Goal: Task Accomplishment & Management: Manage account settings

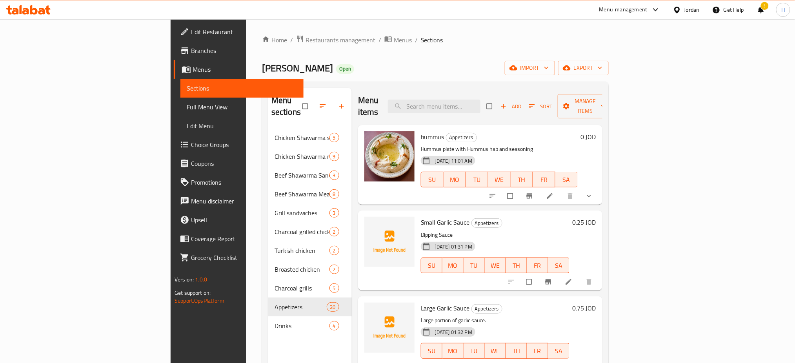
click at [262, 55] on div "Home / Restaurants management / Menus / Sections Rawabi Rouche Open import expo…" at bounding box center [435, 246] width 347 height 422
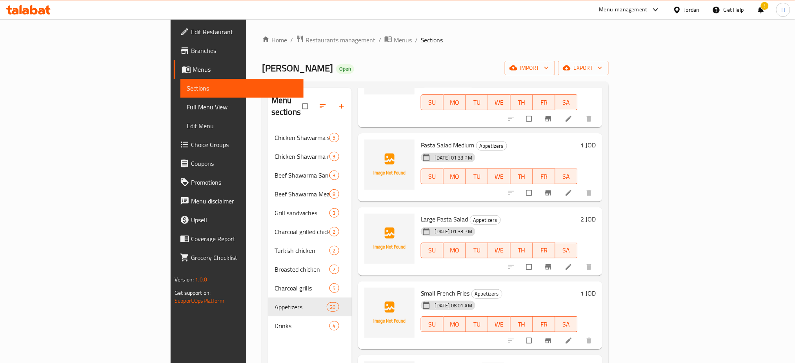
scroll to position [627, 0]
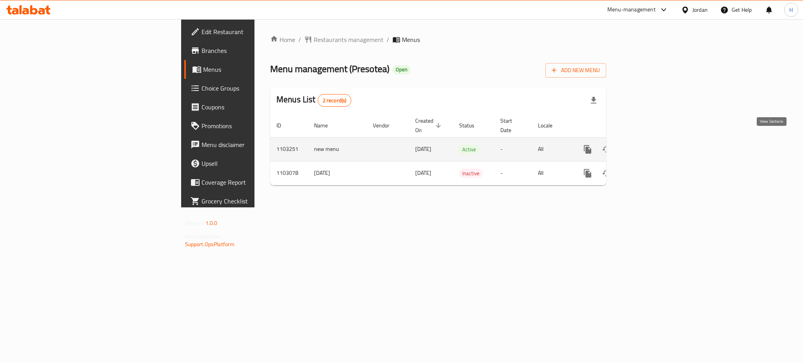
click at [649, 145] on icon "enhanced table" at bounding box center [644, 149] width 9 height 9
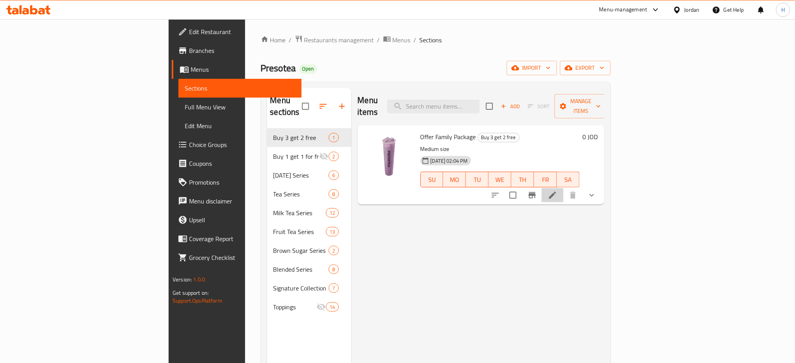
click at [563, 188] on li at bounding box center [552, 195] width 22 height 14
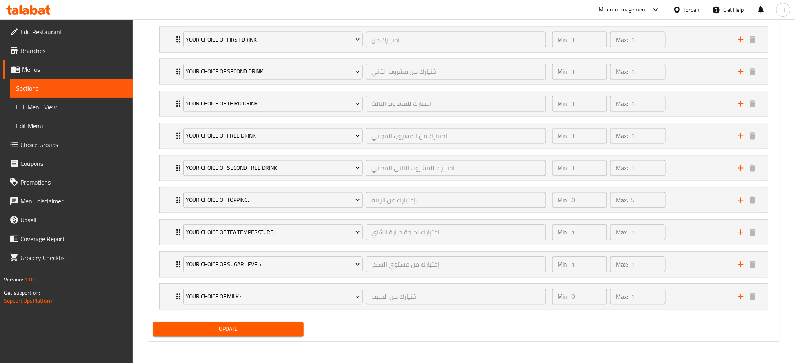
scroll to position [472, 0]
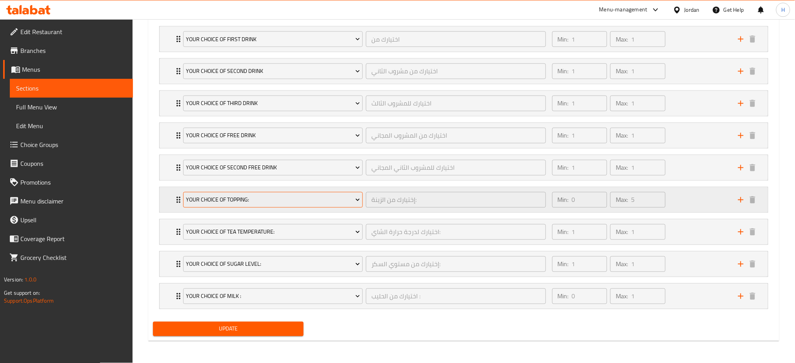
click at [266, 193] on button "Your Choice Of Topping:" at bounding box center [273, 200] width 180 height 16
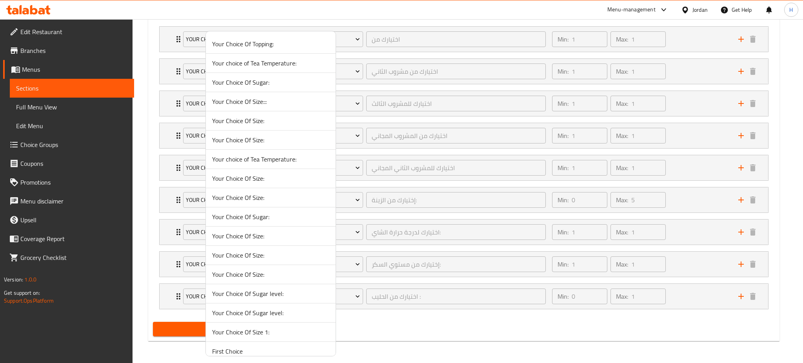
click at [266, 215] on span "Your Choice Of Sugar:" at bounding box center [270, 216] width 117 height 9
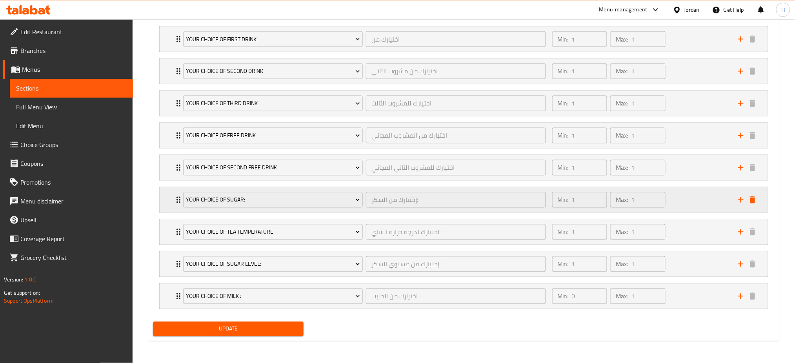
click at [757, 199] on icon "delete" at bounding box center [752, 199] width 9 height 9
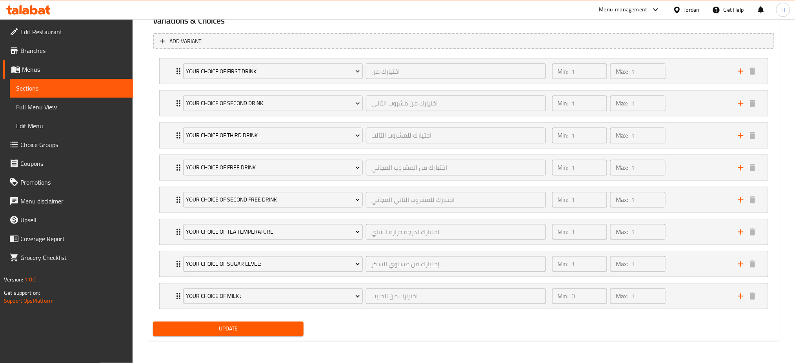
scroll to position [440, 0]
click at [742, 299] on icon "add" at bounding box center [740, 296] width 9 height 9
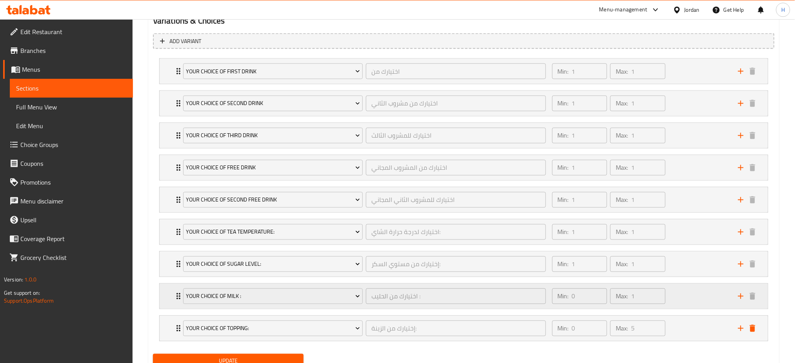
scroll to position [472, 0]
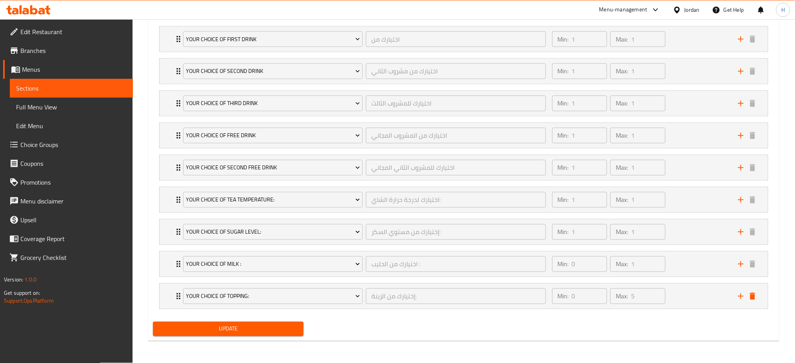
click at [284, 326] on span "Update" at bounding box center [228, 329] width 138 height 10
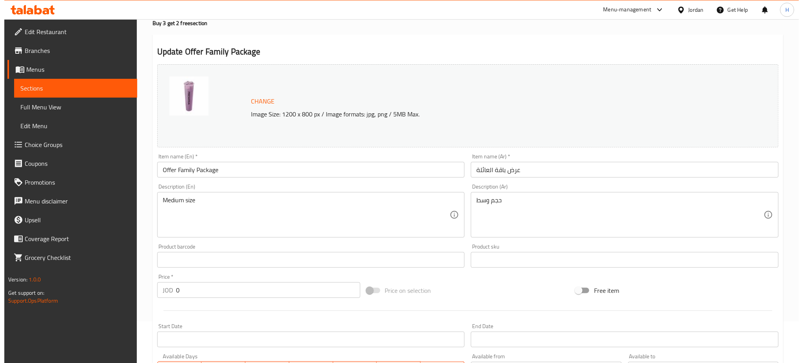
scroll to position [0, 0]
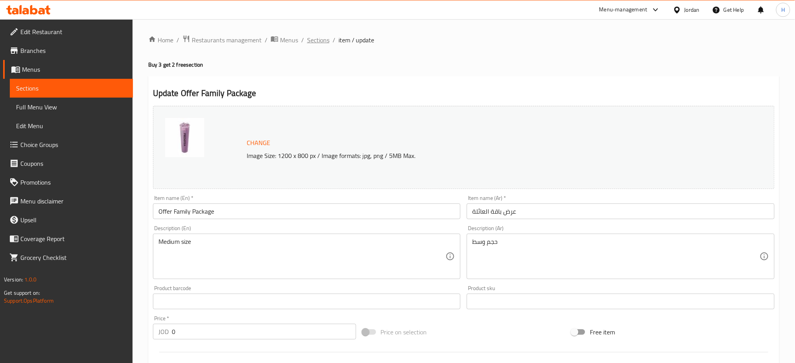
click at [314, 35] on span "Sections" at bounding box center [318, 39] width 22 height 9
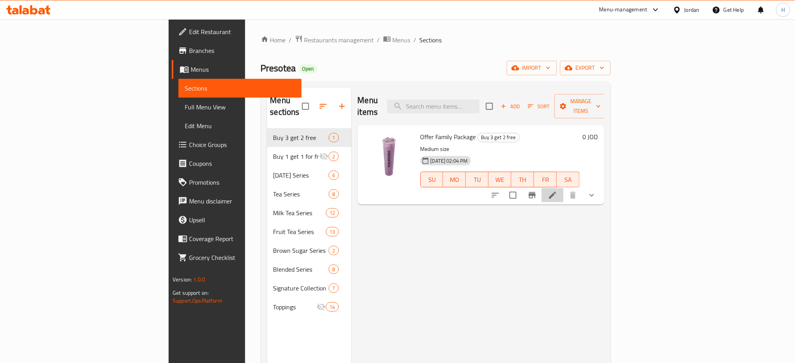
click at [563, 190] on li at bounding box center [552, 195] width 22 height 14
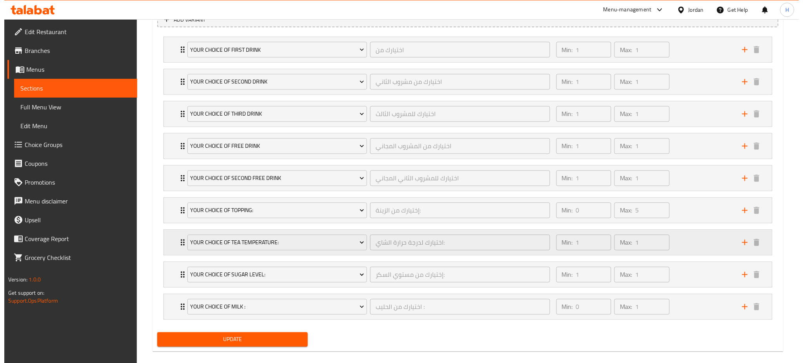
scroll to position [472, 0]
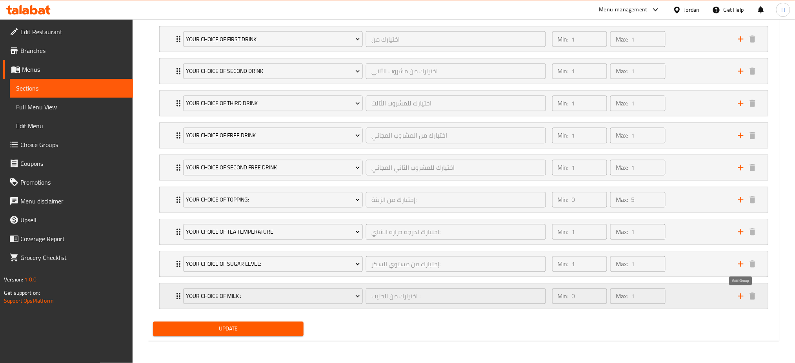
click at [743, 299] on icon "add" at bounding box center [740, 296] width 9 height 9
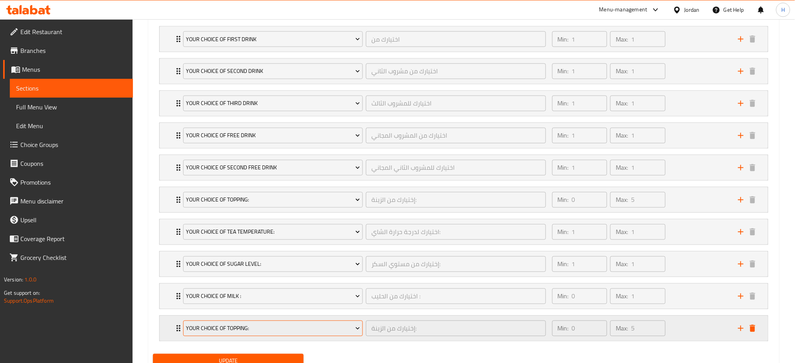
click at [239, 326] on span "Your Choice Of Topping:" at bounding box center [273, 329] width 174 height 10
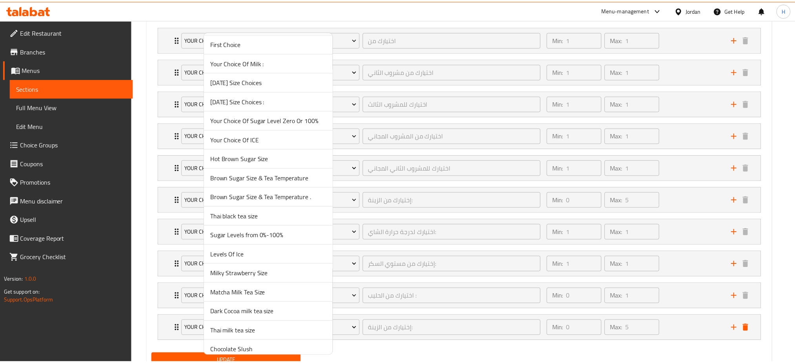
scroll to position [700, 0]
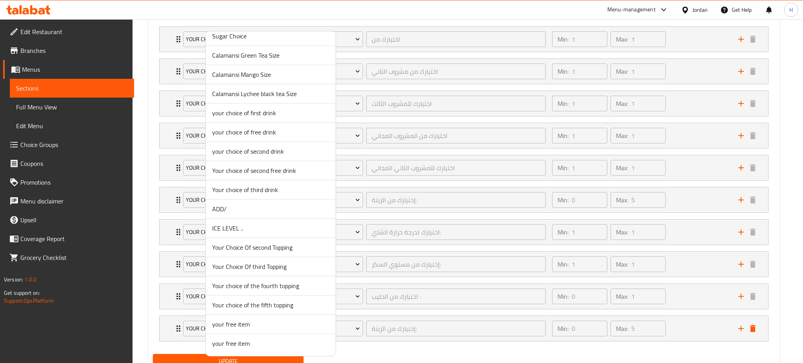
click at [259, 248] on span "Your Choice Of second Topping" at bounding box center [270, 247] width 117 height 9
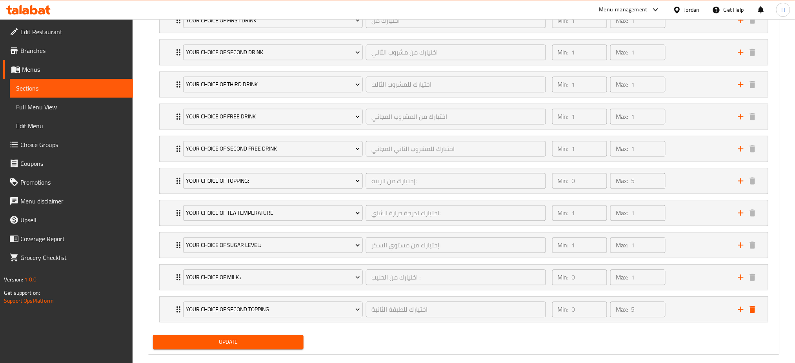
scroll to position [505, 0]
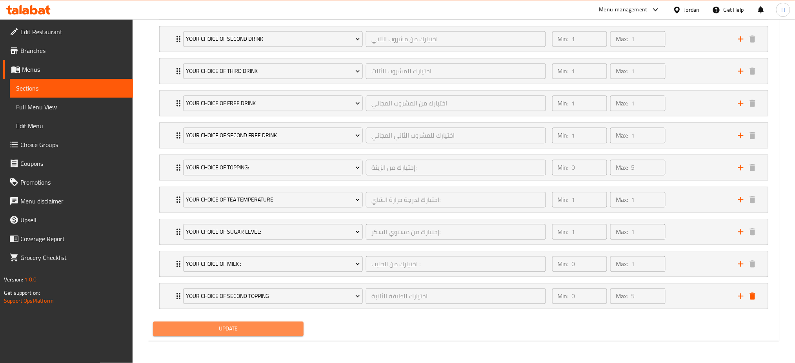
click at [259, 336] on button "Update" at bounding box center [228, 329] width 151 height 15
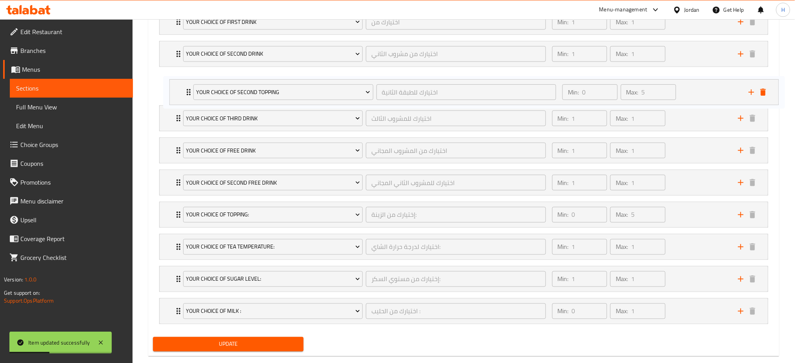
scroll to position [486, 0]
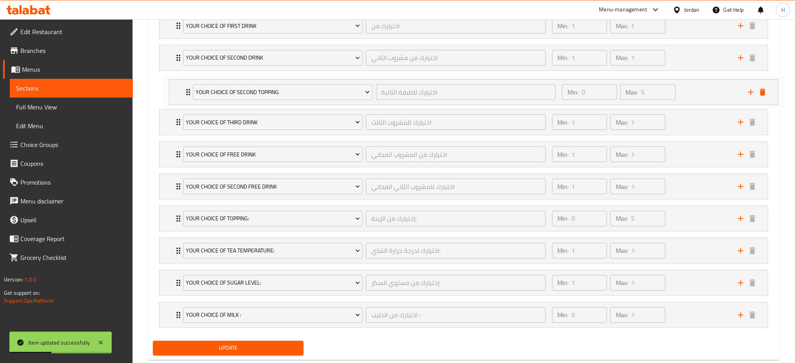
drag, startPoint x: 165, startPoint y: 295, endPoint x: 176, endPoint y: 91, distance: 205.0
click at [176, 91] on div "your choice of first drink اختيارك من ​ Min: 1 ​ Max: 1 ​ Pearl milk Tea (ID: 1…" at bounding box center [463, 171] width 621 height 322
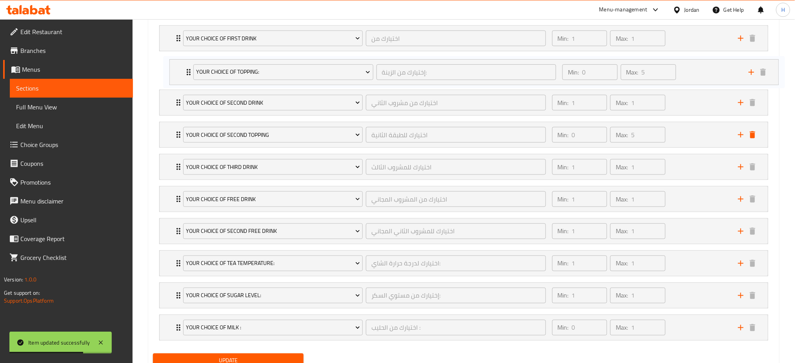
scroll to position [464, 0]
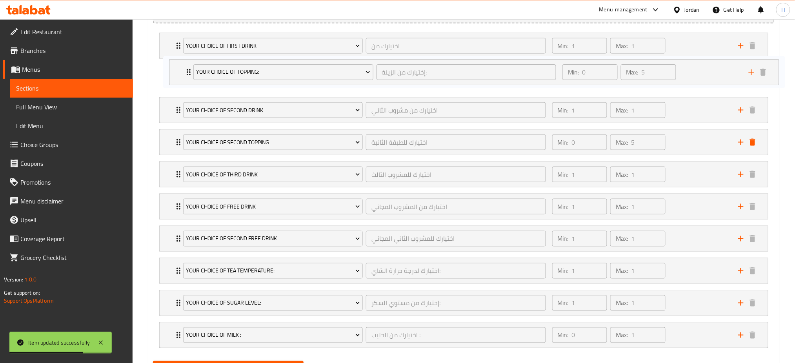
drag, startPoint x: 167, startPoint y: 218, endPoint x: 177, endPoint y: 73, distance: 144.6
click at [178, 73] on div "your choice of first drink اختيارك من ​ Min: 1 ​ Max: 1 ​ Pearl milk Tea (ID: 1…" at bounding box center [463, 192] width 621 height 322
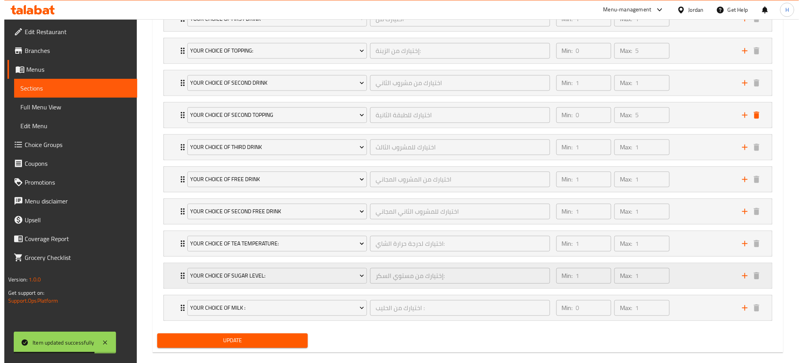
scroll to position [505, 0]
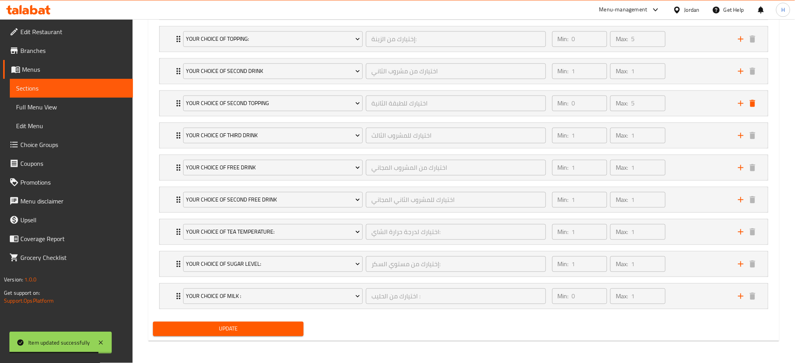
click at [271, 331] on span "Update" at bounding box center [228, 329] width 138 height 10
click at [743, 292] on icon "add" at bounding box center [740, 296] width 9 height 9
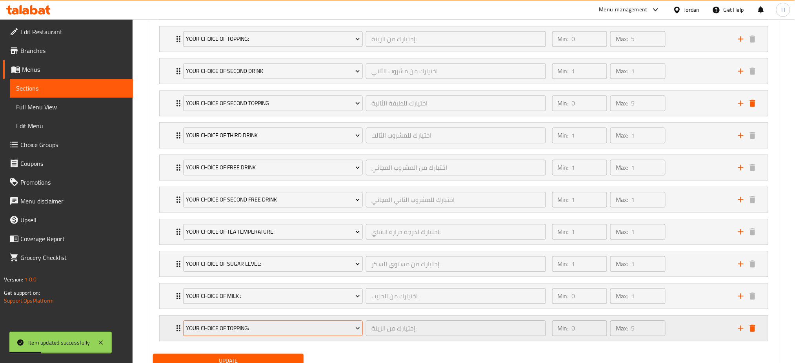
click at [293, 335] on button "Your Choice Of Topping:" at bounding box center [273, 329] width 180 height 16
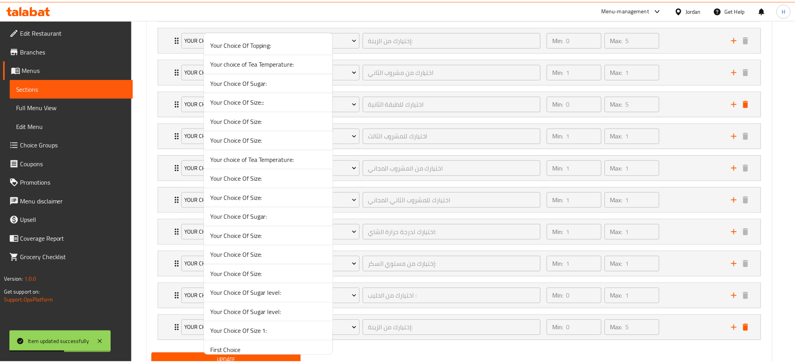
scroll to position [700, 0]
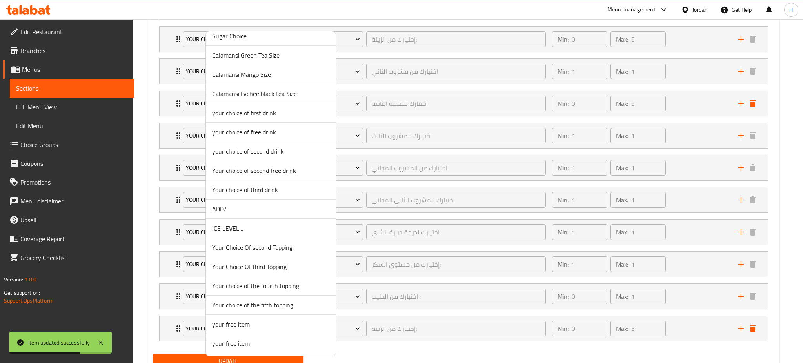
click at [231, 266] on span "Your Choice Of third Topping" at bounding box center [270, 266] width 117 height 9
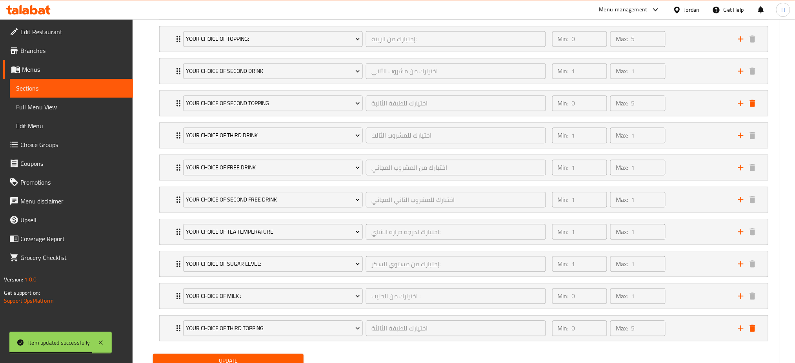
scroll to position [505, 0]
drag, startPoint x: 171, startPoint y: 322, endPoint x: 178, endPoint y: 158, distance: 164.1
click at [178, 158] on div "your choice of first drink اختيارك من ​ Min: 1 ​ Max: 1 ​ Pearl milk Tea (ID: 1…" at bounding box center [463, 167] width 621 height 354
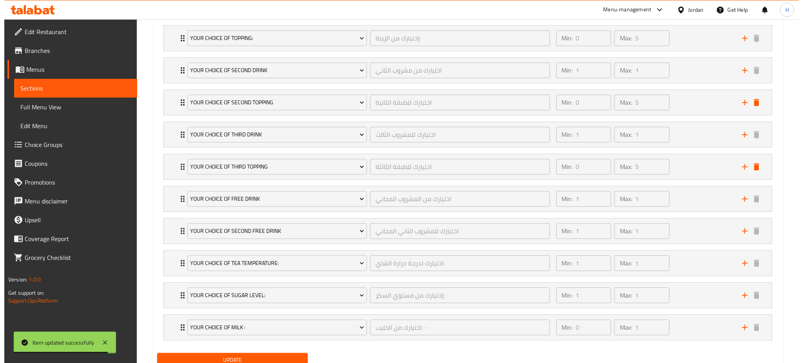
scroll to position [537, 0]
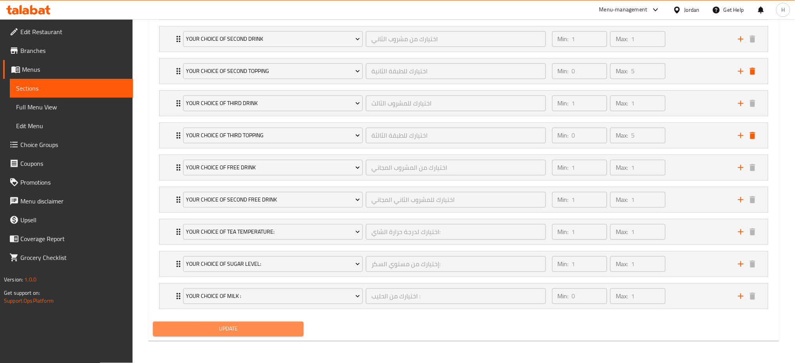
click at [270, 330] on span "Update" at bounding box center [228, 329] width 138 height 10
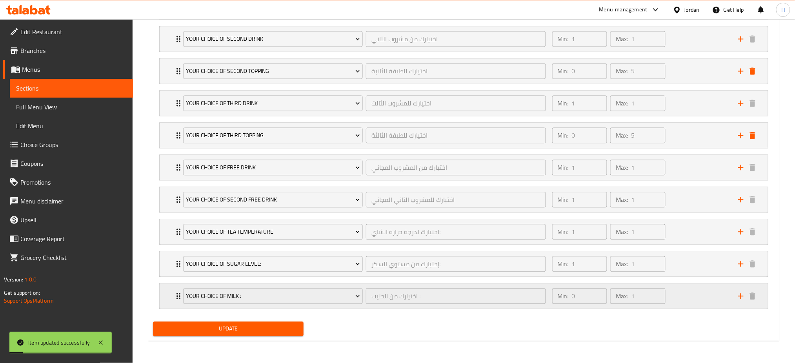
click at [741, 298] on icon "add" at bounding box center [740, 296] width 5 height 5
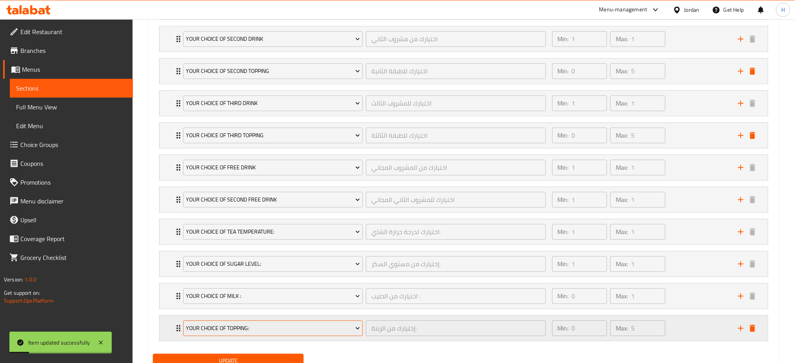
click at [285, 335] on button "Your Choice Of Topping:" at bounding box center [273, 329] width 180 height 16
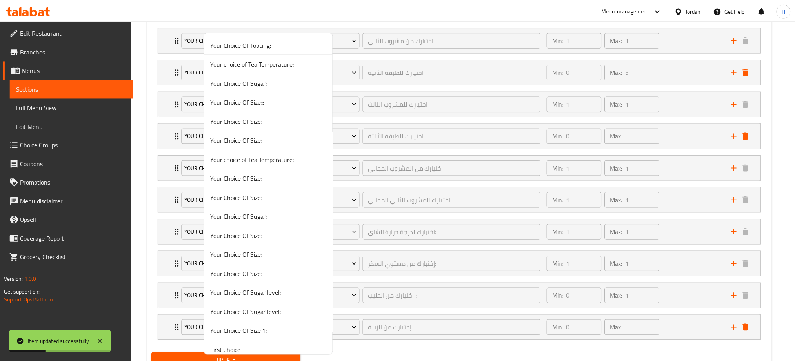
scroll to position [700, 0]
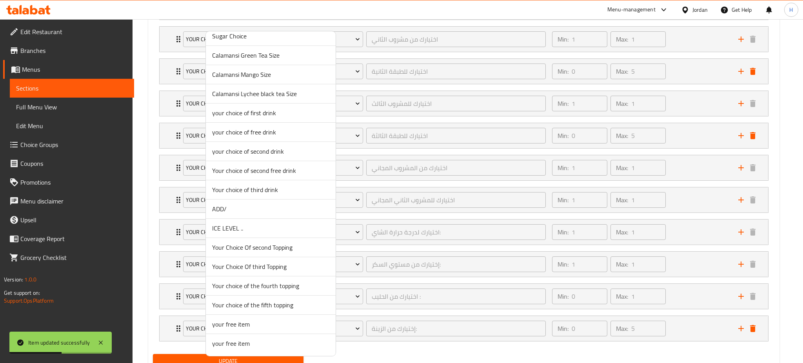
click at [256, 289] on span "Your choice of the fourth topping" at bounding box center [270, 285] width 117 height 9
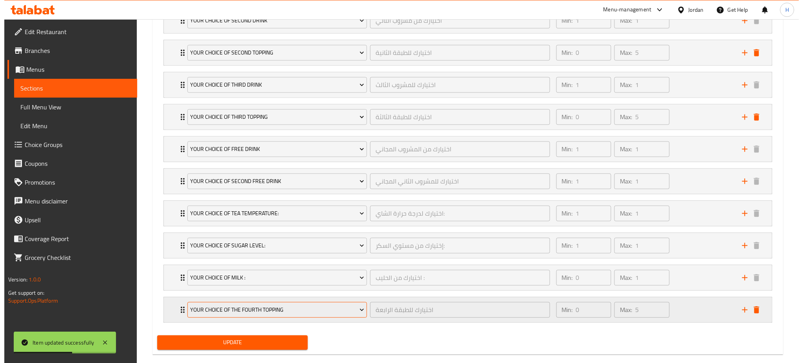
scroll to position [569, 0]
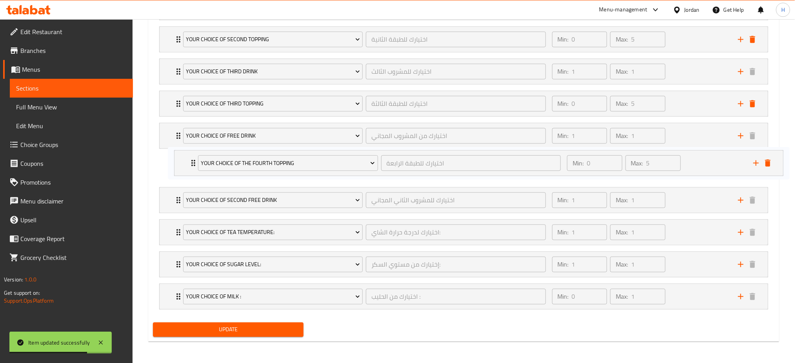
drag, startPoint x: 170, startPoint y: 299, endPoint x: 187, endPoint y: 163, distance: 136.8
click at [187, 163] on div "your choice of first drink اختيارك من ​ Min: 1 ​ Max: 1 ​ Pearl milk Tea (ID: 1…" at bounding box center [463, 120] width 621 height 386
click at [228, 323] on button "Update" at bounding box center [228, 329] width 151 height 15
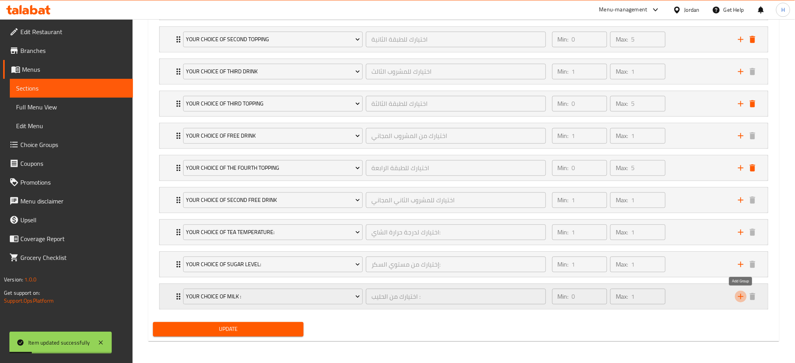
click at [741, 295] on icon "add" at bounding box center [740, 296] width 9 height 9
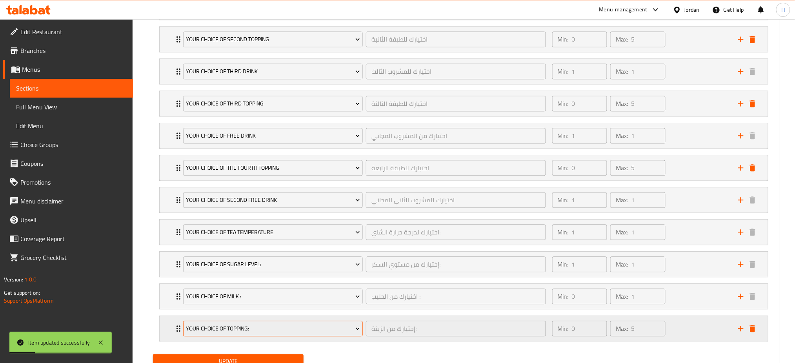
click at [267, 328] on span "Your Choice Of Topping:" at bounding box center [273, 329] width 174 height 10
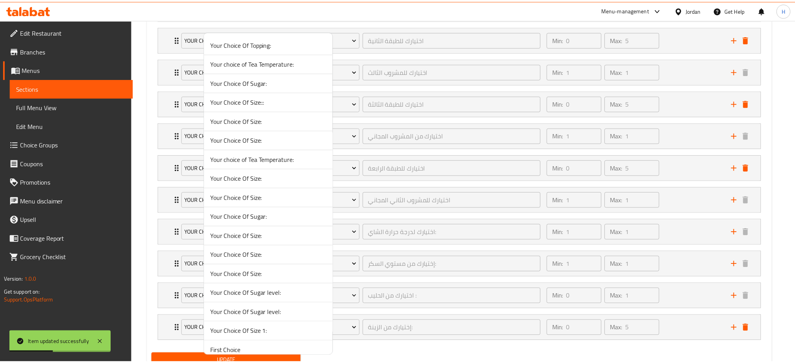
scroll to position [700, 0]
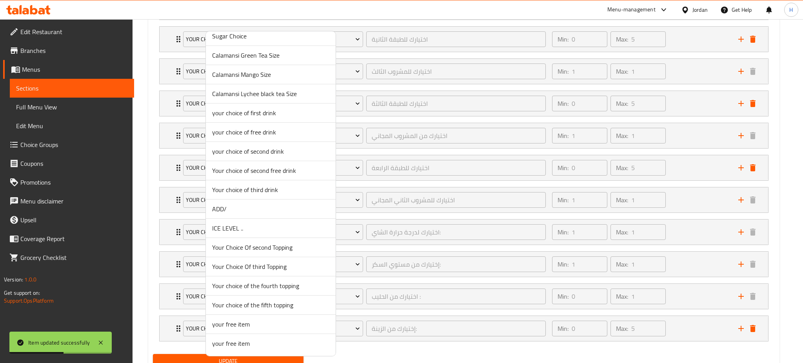
click at [255, 305] on span "Your choice of the fifth topping" at bounding box center [270, 304] width 117 height 9
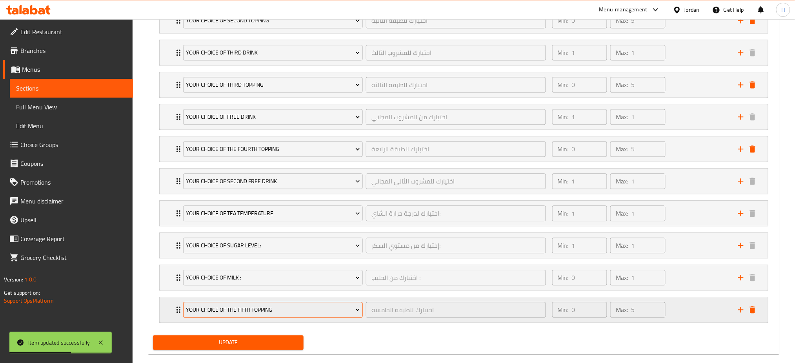
scroll to position [601, 0]
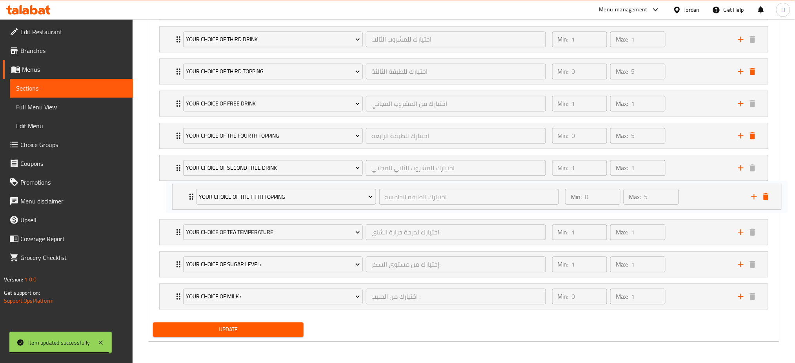
drag, startPoint x: 174, startPoint y: 299, endPoint x: 189, endPoint y: 198, distance: 102.3
click at [189, 198] on div "your choice of first drink اختيارك من ​ Min: 1 ​ Max: 1 ​ Pearl milk Tea (ID: 1…" at bounding box center [463, 104] width 621 height 418
click at [228, 327] on span "Update" at bounding box center [228, 330] width 138 height 10
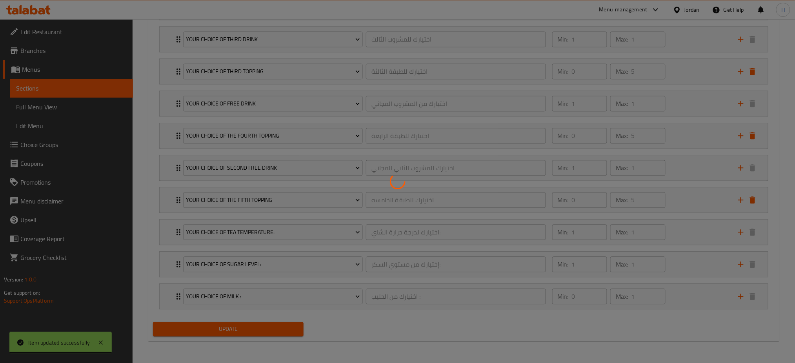
click at [236, 325] on div at bounding box center [397, 181] width 795 height 363
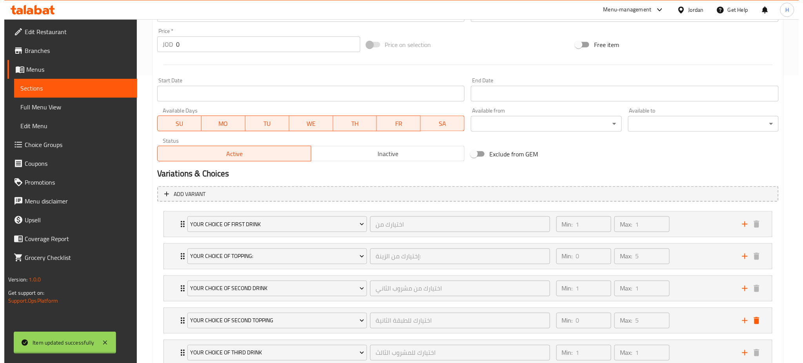
scroll to position [0, 0]
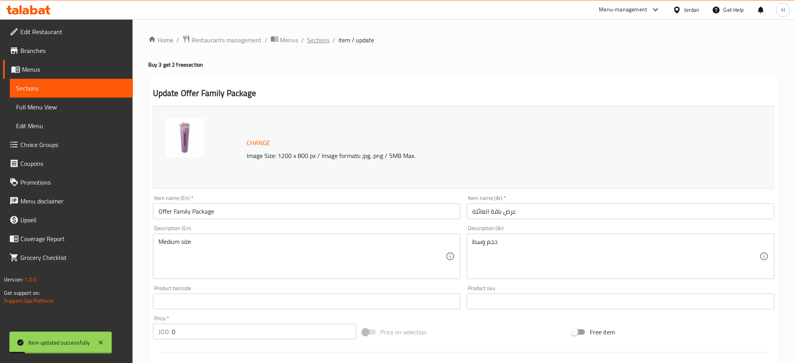
click at [312, 39] on span "Sections" at bounding box center [318, 39] width 22 height 9
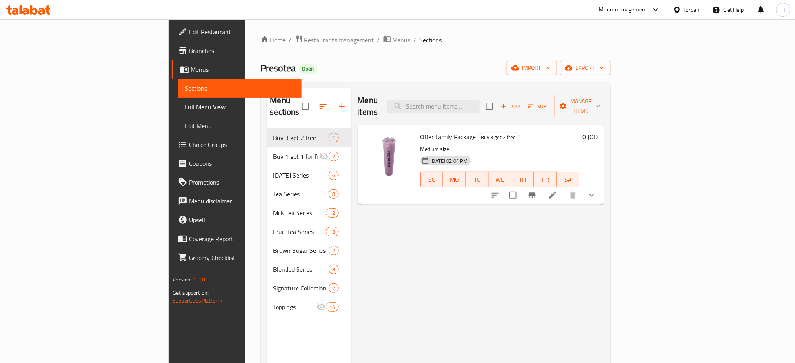
click at [563, 188] on li at bounding box center [552, 195] width 22 height 14
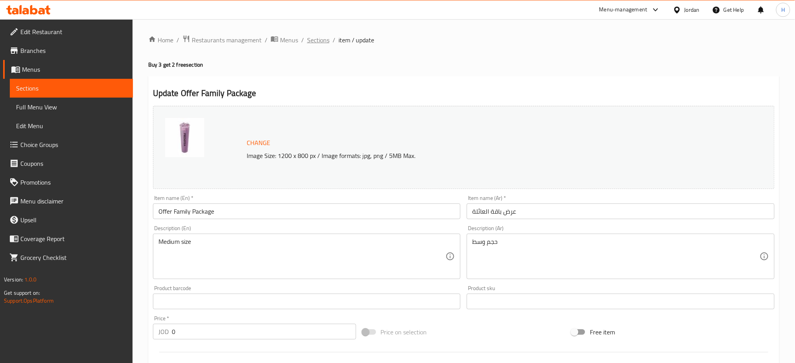
click at [313, 37] on span "Sections" at bounding box center [318, 39] width 22 height 9
